Goal: Navigation & Orientation: Find specific page/section

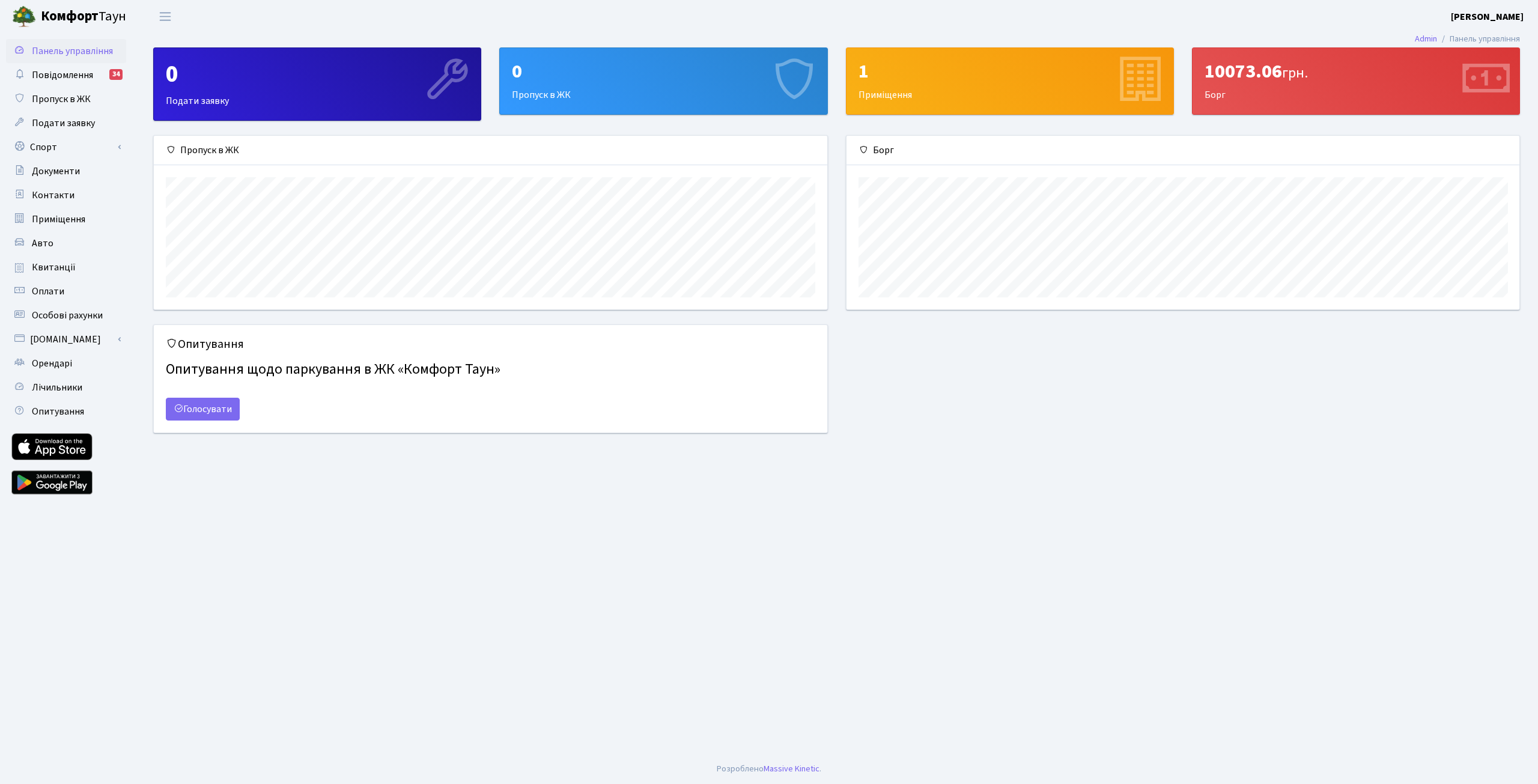
scroll to position [173, 674]
click at [79, 74] on span "Повідомлення" at bounding box center [62, 75] width 61 height 13
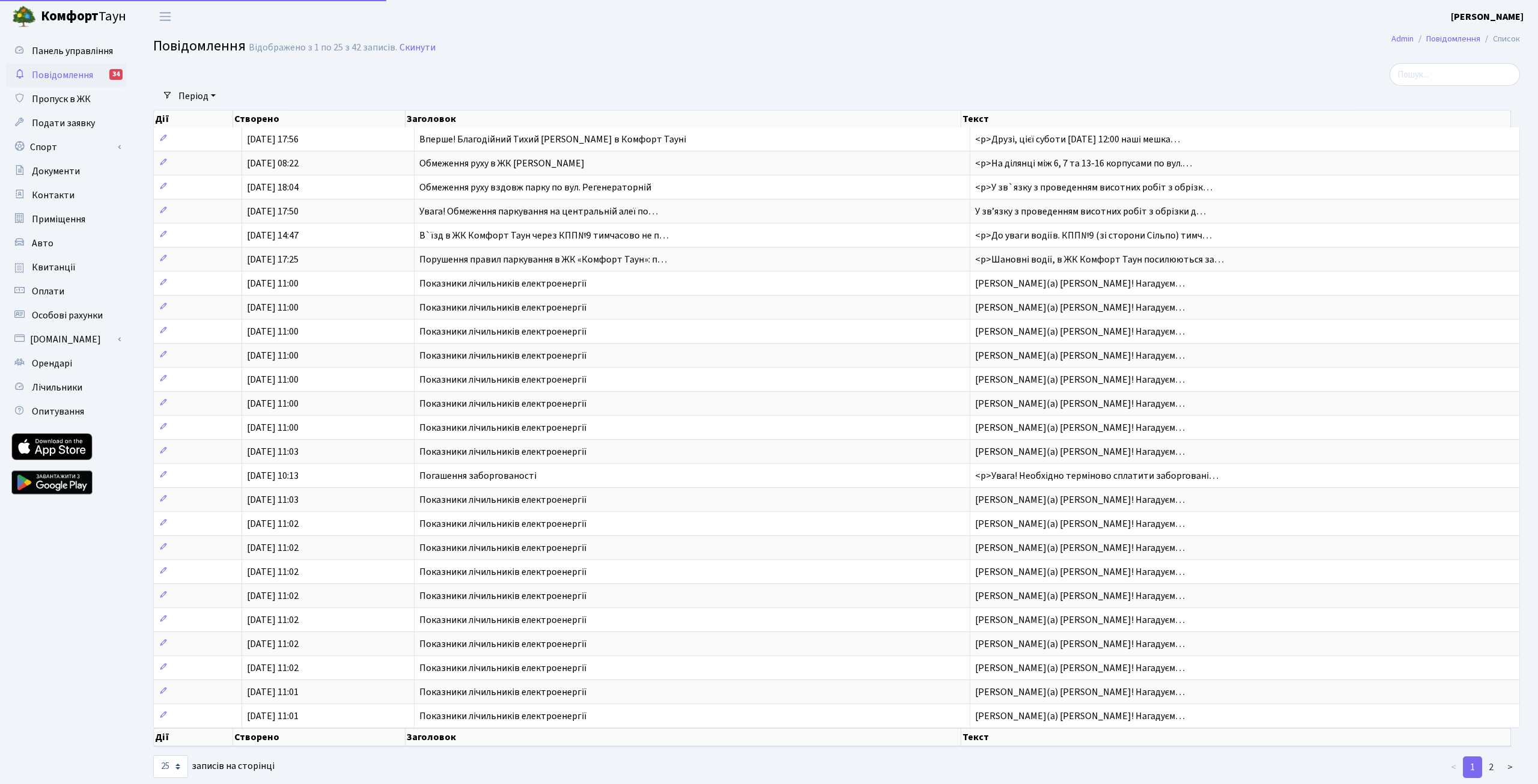
select select "25"
click at [65, 268] on span "Квитанції" at bounding box center [54, 268] width 44 height 13
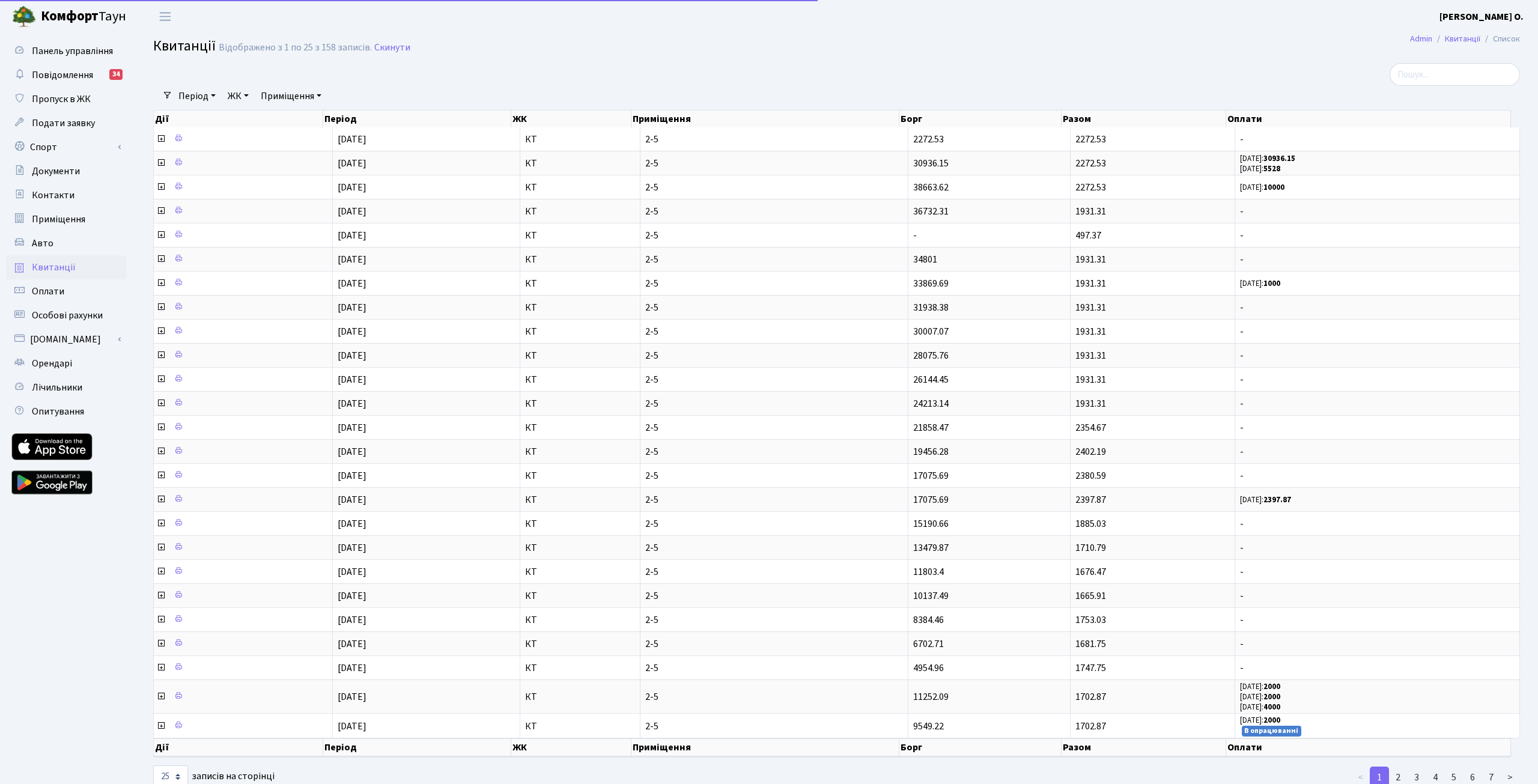
select select "25"
click at [51, 15] on b "Комфорт" at bounding box center [70, 16] width 58 height 19
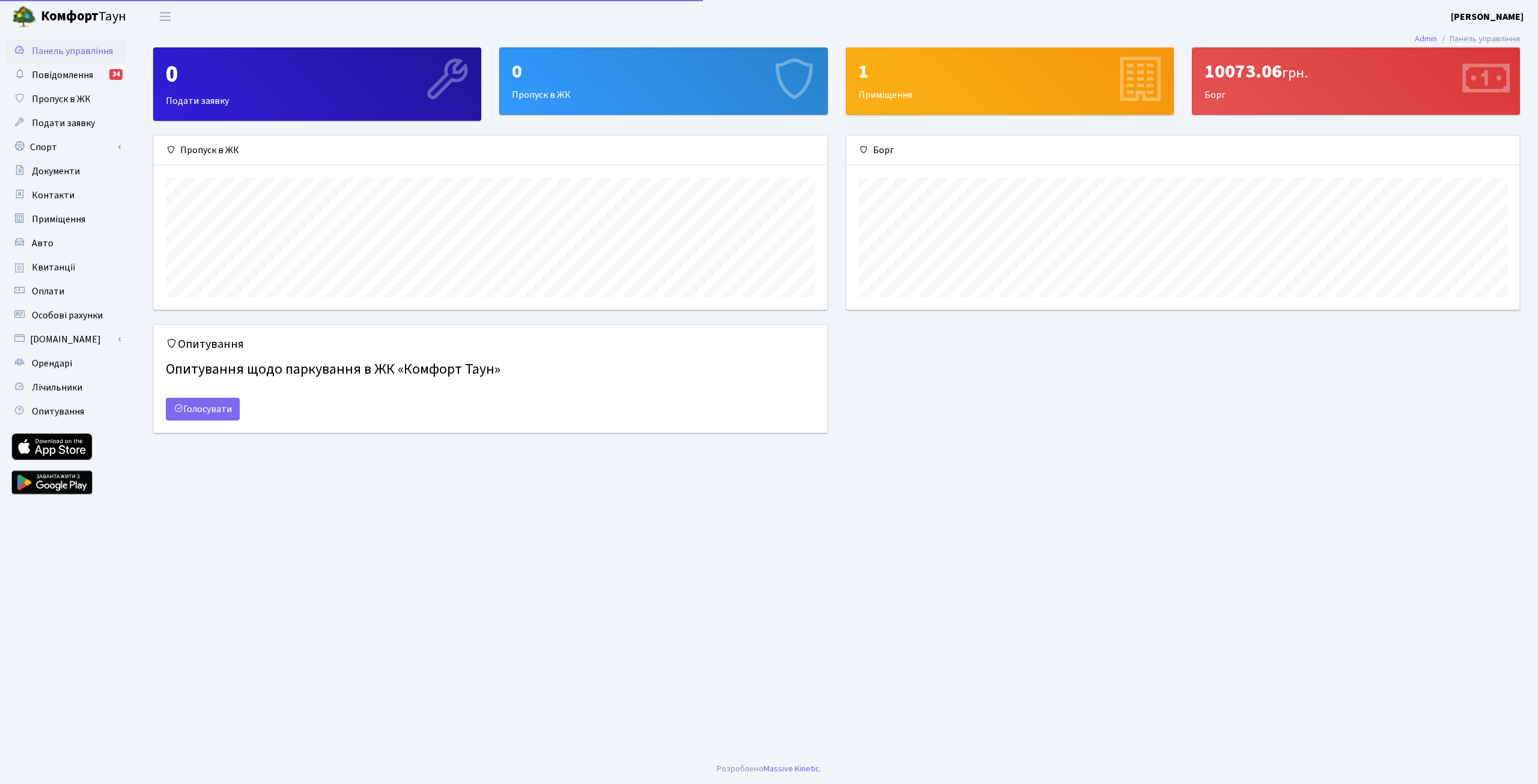
scroll to position [173, 674]
click at [58, 75] on span "Повідомлення" at bounding box center [62, 75] width 61 height 13
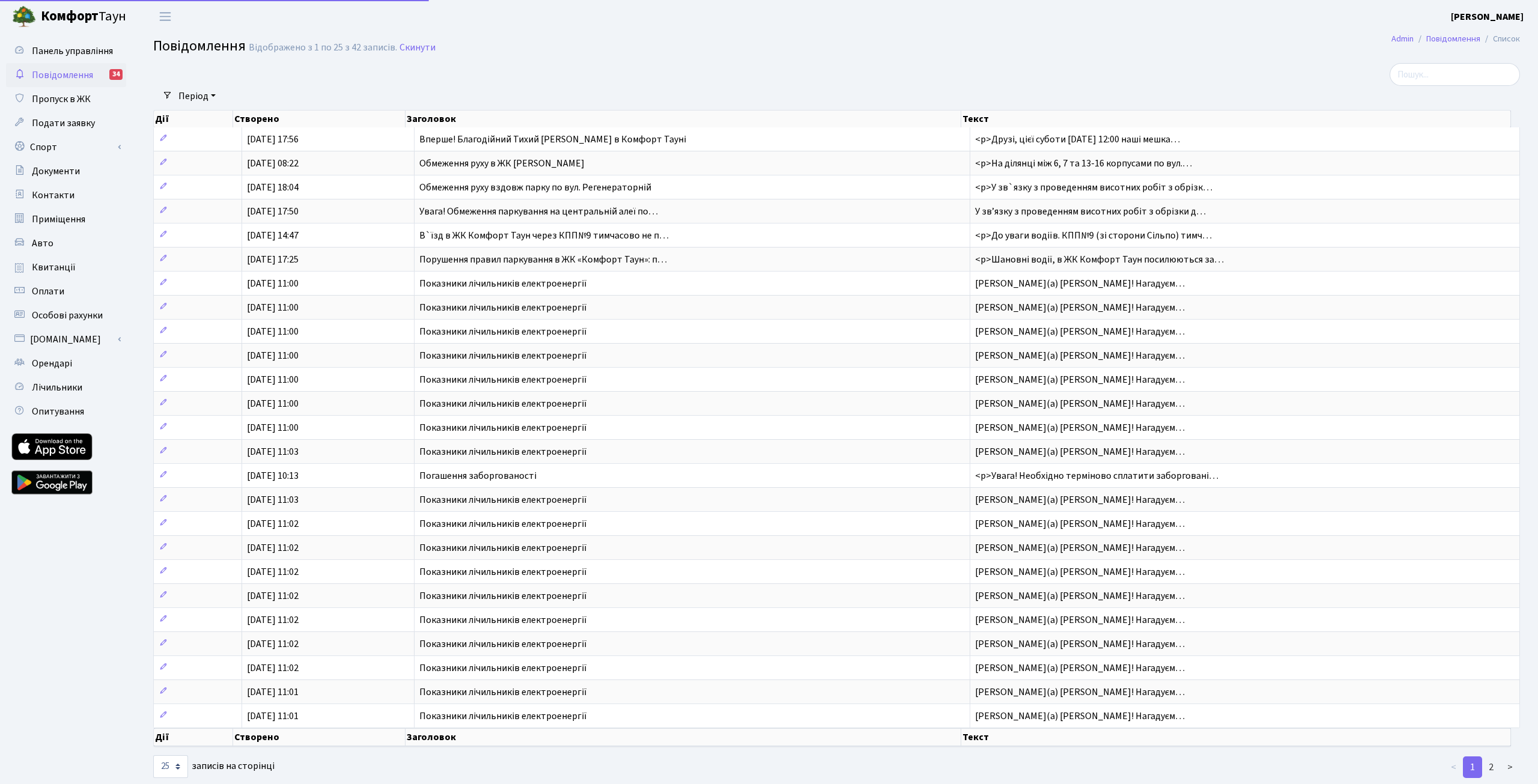
select select "25"
click at [25, 14] on img at bounding box center [24, 17] width 24 height 24
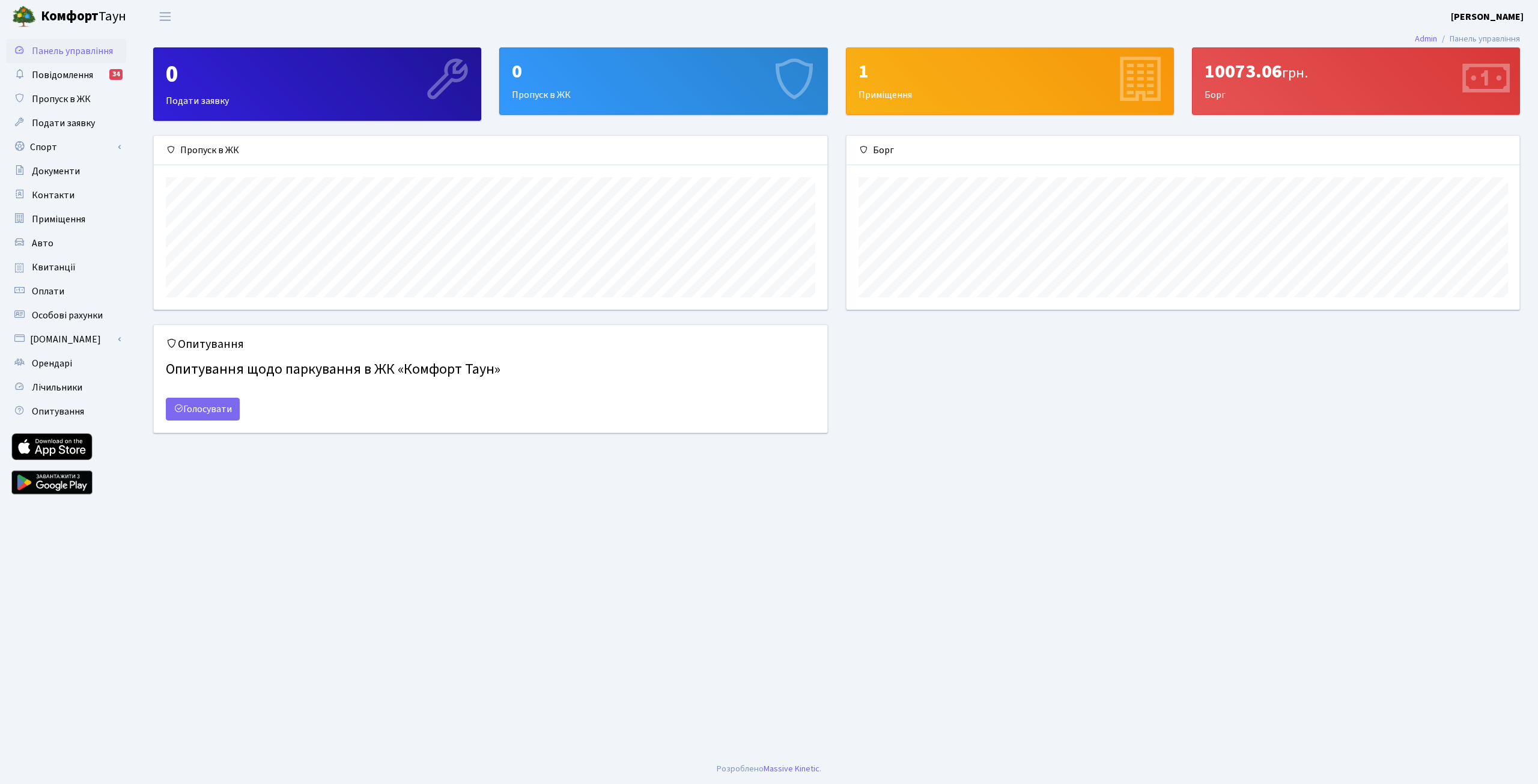
scroll to position [173, 674]
